Goal: Navigation & Orientation: Find specific page/section

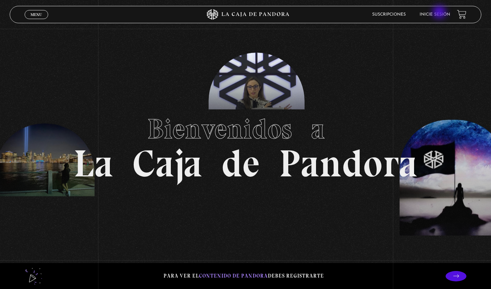
click at [440, 13] on link "Inicie sesión" at bounding box center [435, 14] width 30 height 4
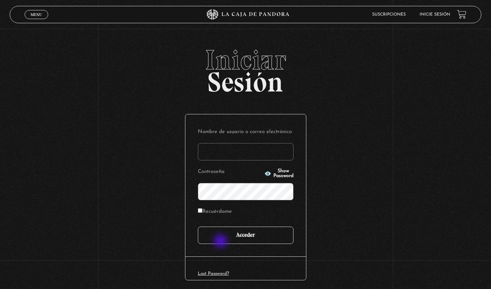
type input "mateobecerra15@gmail.com"
click at [221, 242] on input "Acceder" at bounding box center [246, 235] width 96 height 17
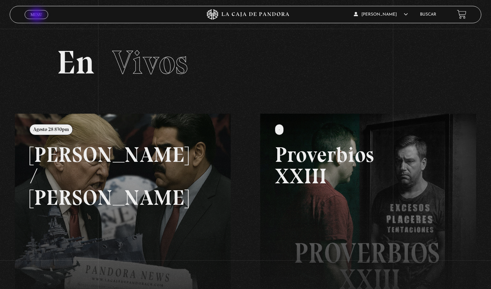
click at [37, 16] on span "Menu" at bounding box center [35, 14] width 11 height 4
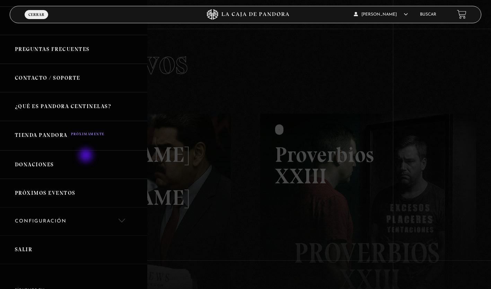
scroll to position [79, 0]
click at [55, 163] on link "Donaciones" at bounding box center [73, 165] width 147 height 29
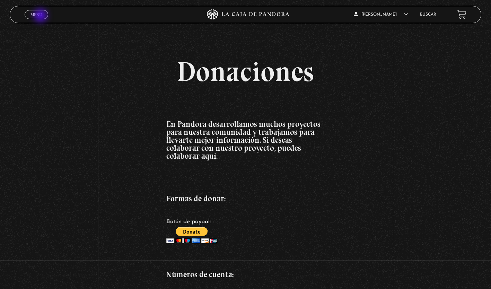
click at [41, 16] on span "Menu" at bounding box center [35, 14] width 11 height 4
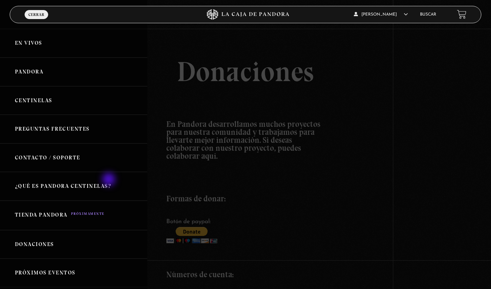
click at [109, 180] on link "¿Qué es Pandora Centinelas?" at bounding box center [73, 186] width 147 height 29
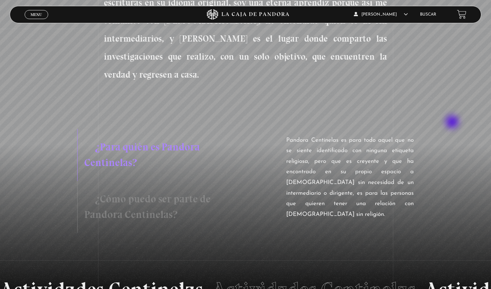
scroll to position [576, 0]
click at [141, 181] on h3 "¿Cómo puedo ser parte de Pandora Centinelas?" at bounding box center [147, 207] width 141 height 52
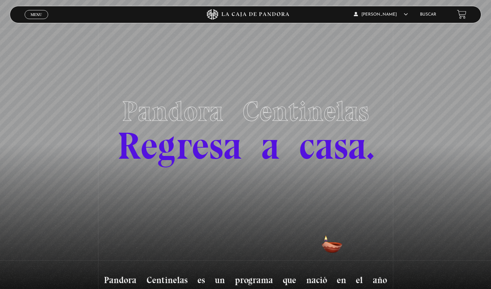
scroll to position [0, 0]
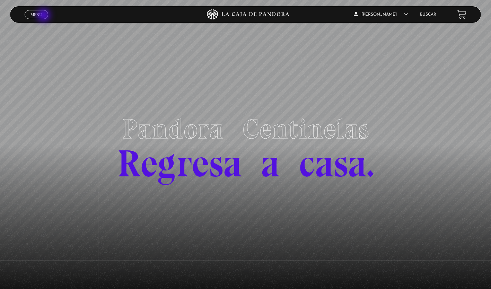
click at [44, 16] on link "Menu Cerrar" at bounding box center [37, 14] width 24 height 9
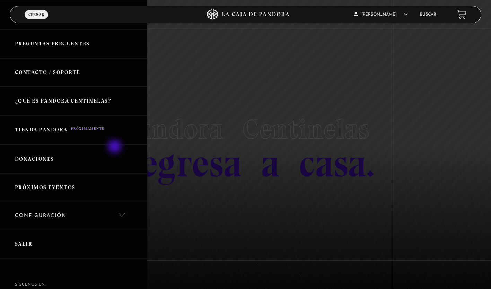
scroll to position [86, 0]
click at [73, 180] on link "Próximos Eventos" at bounding box center [73, 187] width 147 height 29
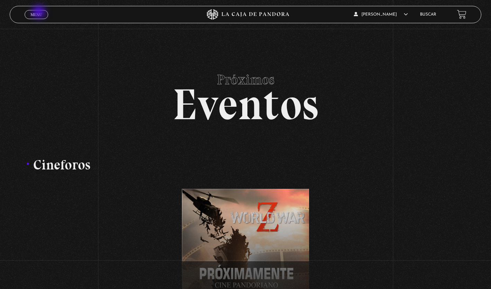
click at [39, 12] on span "Menu" at bounding box center [35, 14] width 11 height 4
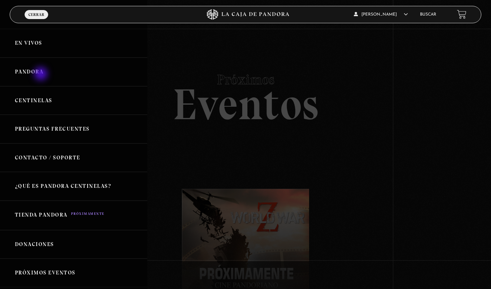
click at [42, 74] on link "Pandora" at bounding box center [73, 72] width 147 height 29
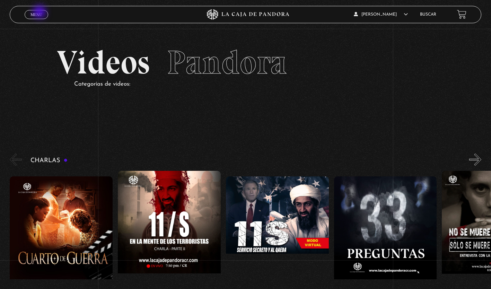
click at [40, 12] on span "Menu" at bounding box center [35, 14] width 11 height 4
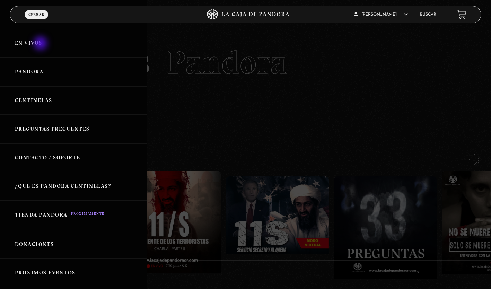
click at [41, 44] on link "En vivos" at bounding box center [73, 43] width 147 height 29
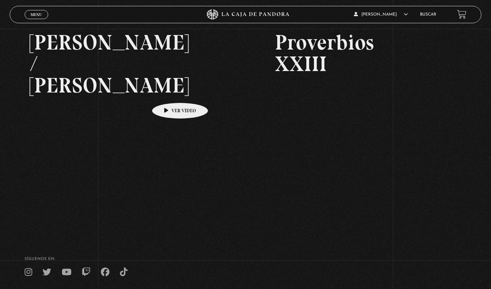
scroll to position [130, 0]
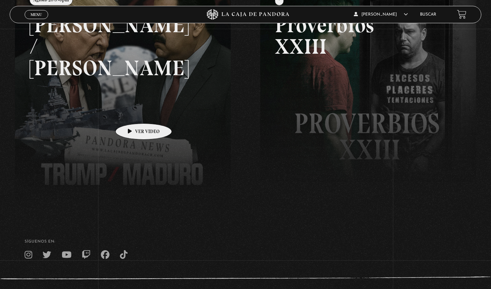
click at [133, 113] on link at bounding box center [260, 128] width 491 height 289
